Goal: Information Seeking & Learning: Learn about a topic

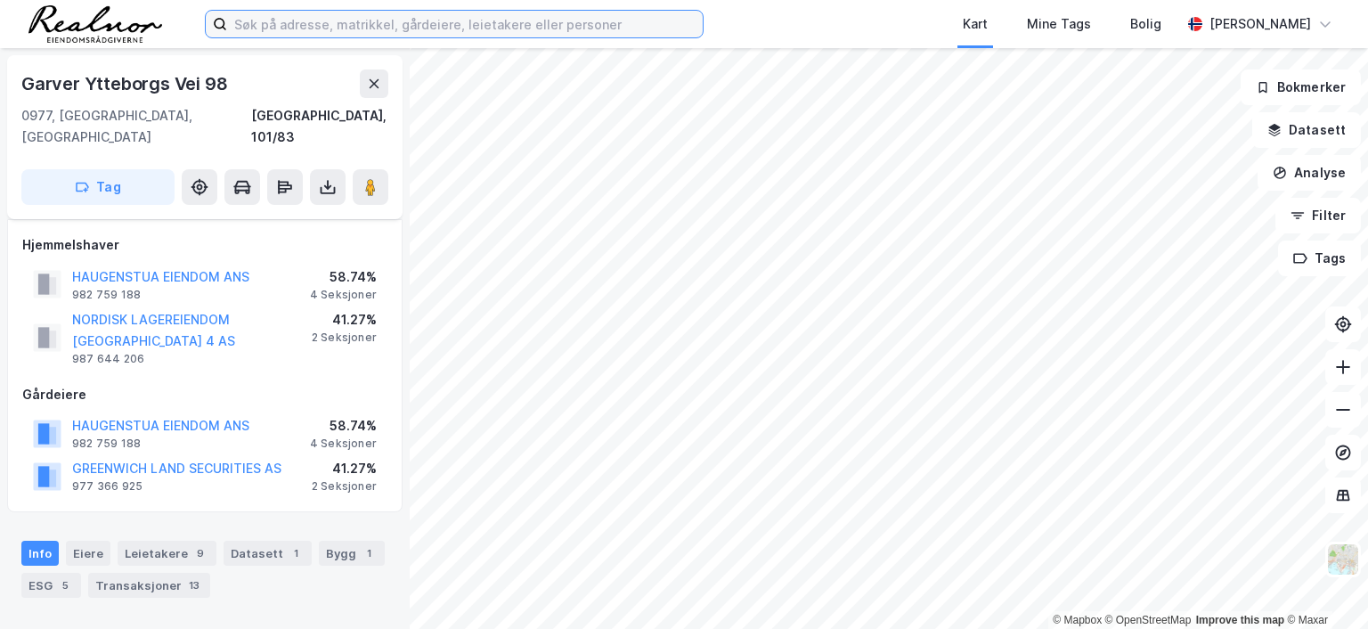
click at [432, 27] on input at bounding box center [465, 24] width 476 height 27
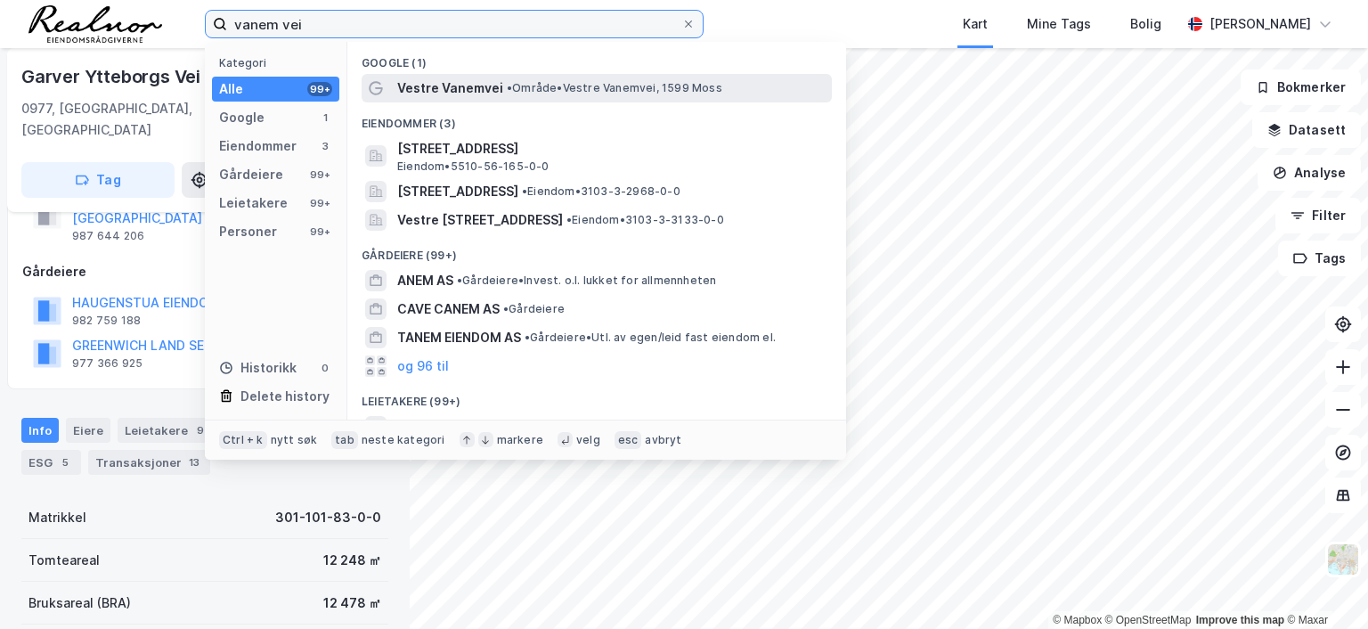
type input "vanem vei"
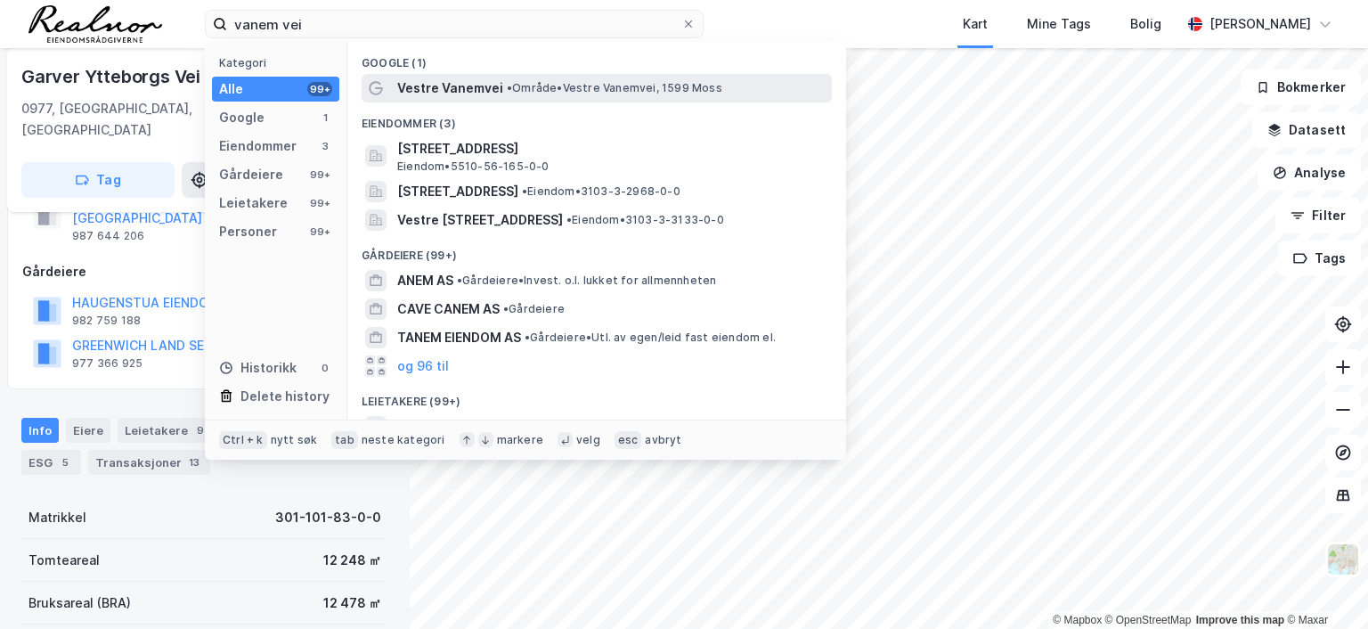
click at [474, 89] on span "Vestre Vanemvei" at bounding box center [450, 87] width 106 height 21
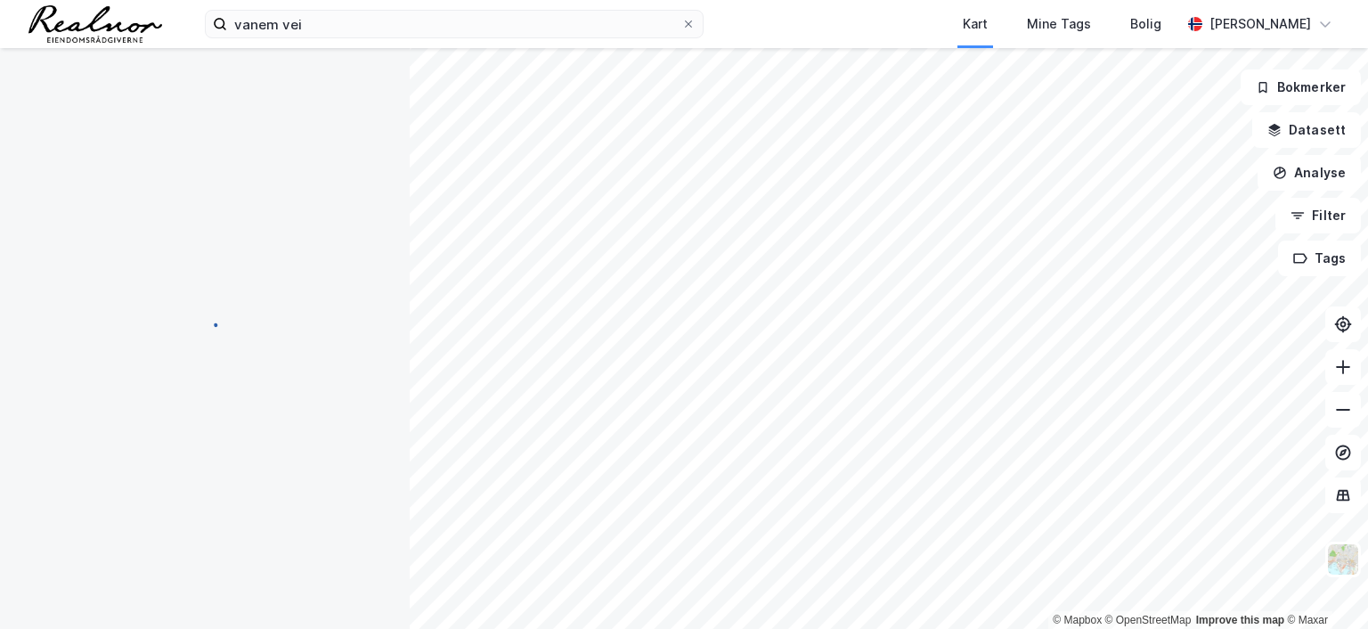
scroll to position [123, 0]
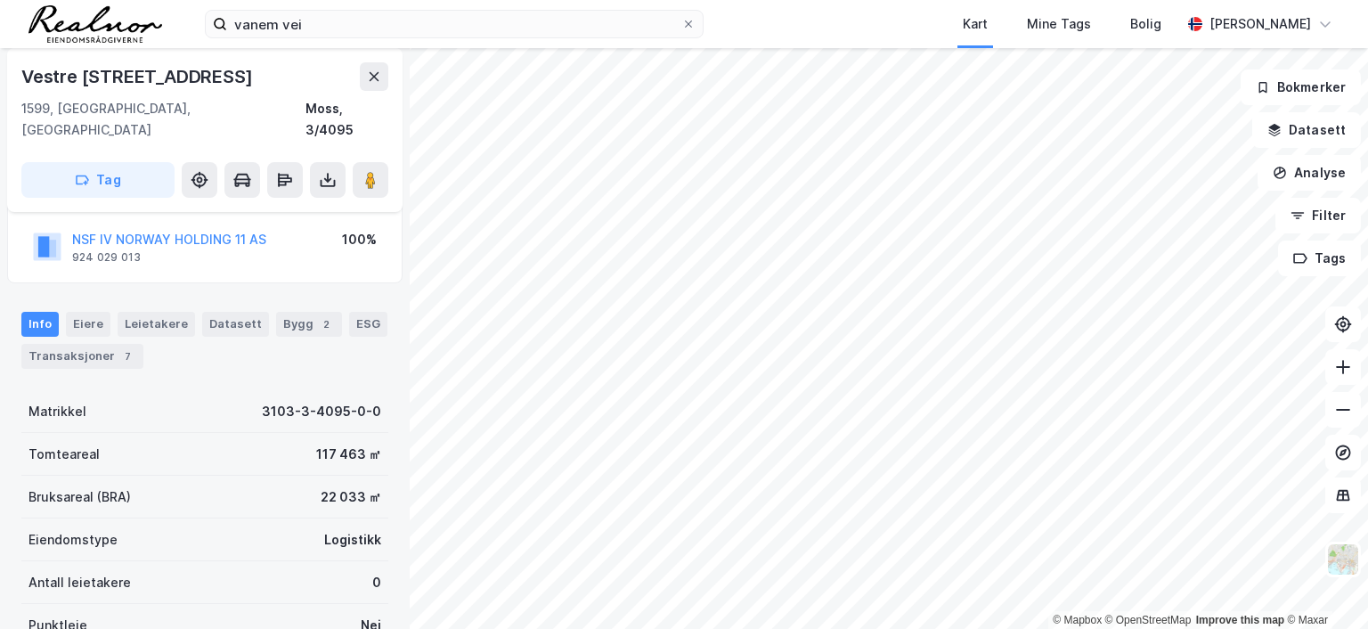
scroll to position [123, 0]
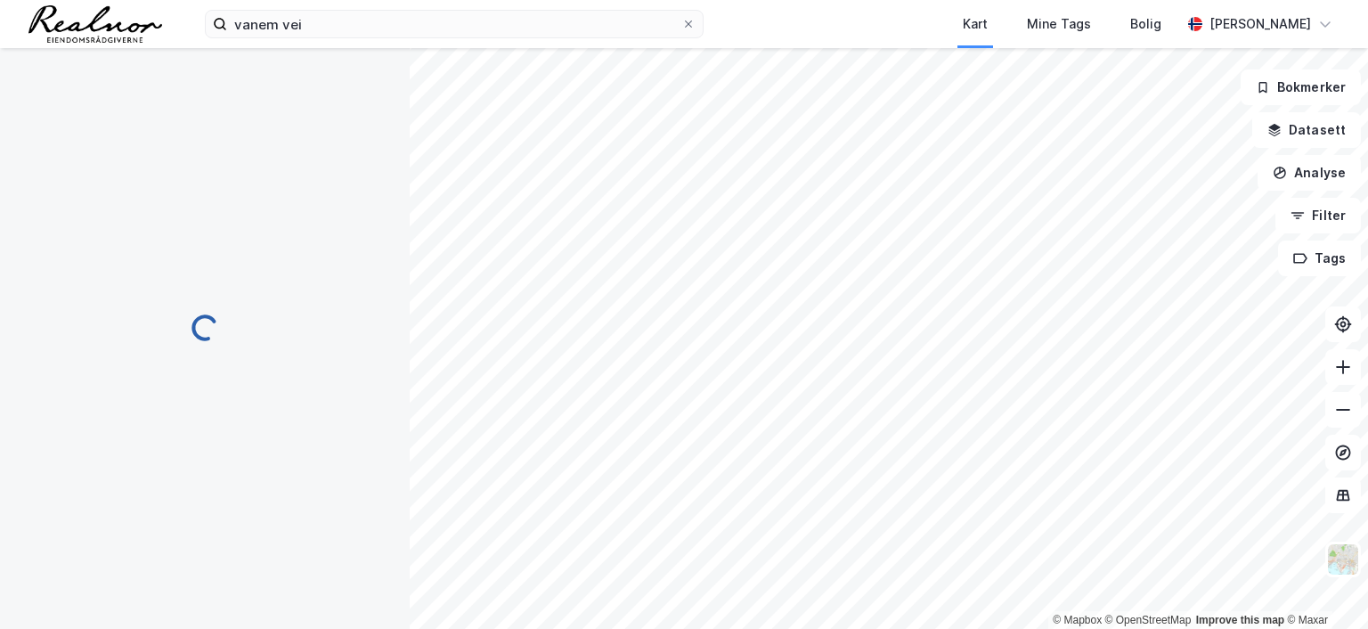
scroll to position [123, 0]
